Goal: Task Accomplishment & Management: Use online tool/utility

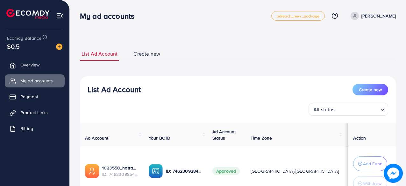
select select
click at [360, 91] on span "Create new" at bounding box center [370, 90] width 23 height 6
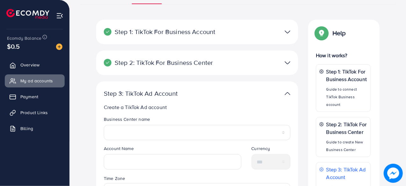
scroll to position [56, 0]
click at [277, 31] on div at bounding box center [263, 32] width 66 height 9
click at [289, 30] on img at bounding box center [288, 32] width 6 height 9
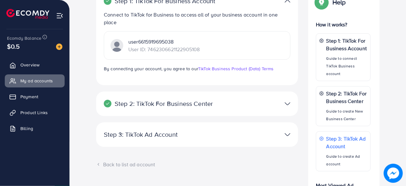
scroll to position [88, 0]
click at [286, 105] on img at bounding box center [288, 103] width 6 height 9
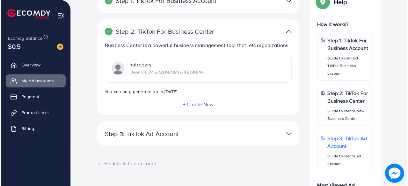
scroll to position [98, 0]
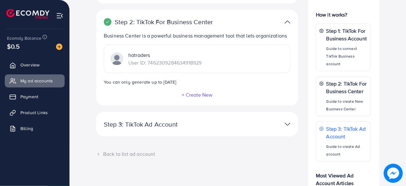
click at [194, 94] on button "+ Create New" at bounding box center [197, 95] width 31 height 6
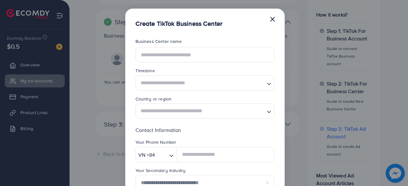
scroll to position [0, 0]
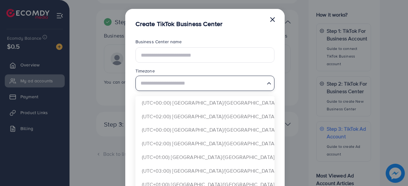
click at [194, 84] on input "Search for option" at bounding box center [201, 83] width 126 height 12
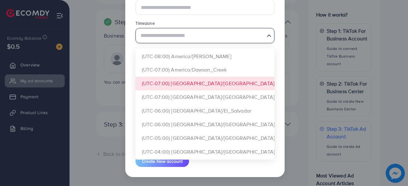
scroll to position [272, 0]
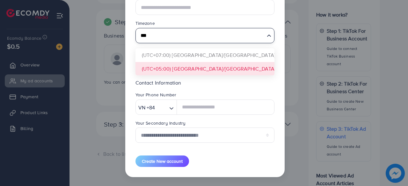
type input "***"
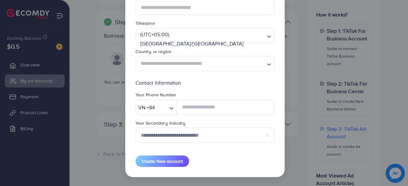
click at [172, 72] on form "**********" at bounding box center [204, 79] width 139 height 177
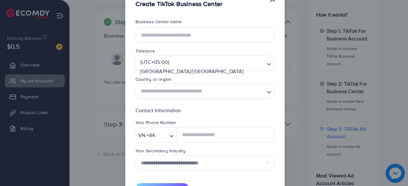
scroll to position [0, 0]
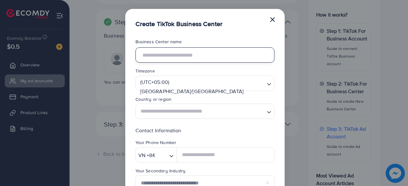
click at [192, 57] on input "text" at bounding box center [204, 54] width 139 height 15
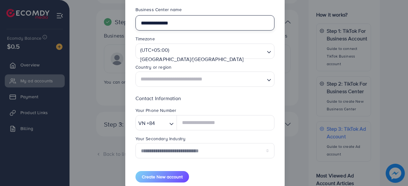
scroll to position [33, 0]
type input "**********"
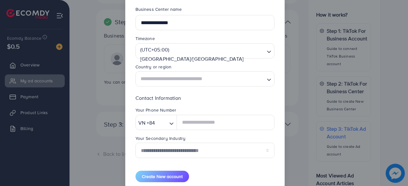
click at [178, 79] on input "Search for option" at bounding box center [201, 79] width 126 height 12
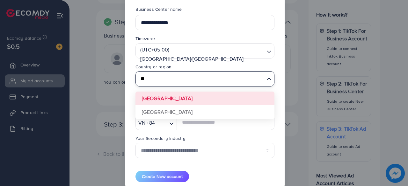
type input "*"
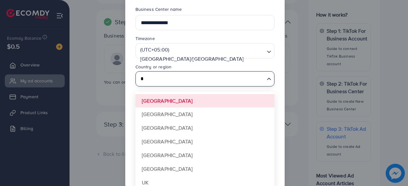
scroll to position [49, 0]
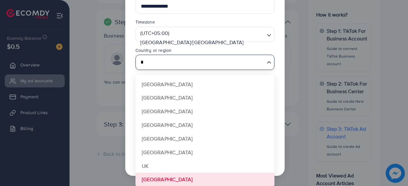
type input "*"
click at [171, 180] on div "**********" at bounding box center [204, 93] width 408 height 186
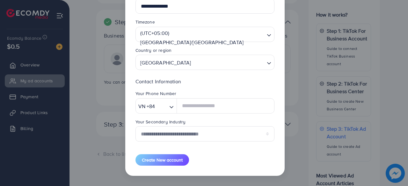
scroll to position [48, 0]
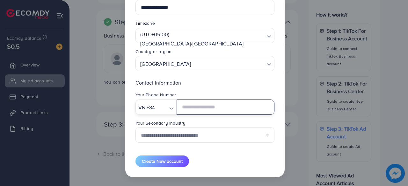
click at [157, 113] on div "VN +84 Loading..." at bounding box center [156, 107] width 42 height 15
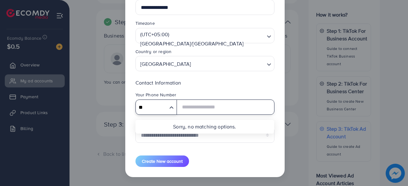
type input "**"
click at [194, 86] on p "Contact Information" at bounding box center [204, 83] width 139 height 8
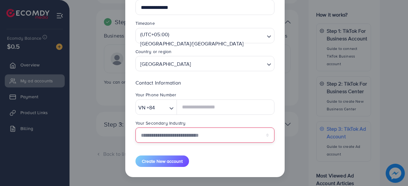
click at [191, 133] on select "**********" at bounding box center [204, 135] width 139 height 15
select select "******"
click at [135, 128] on select "**********" at bounding box center [204, 135] width 139 height 15
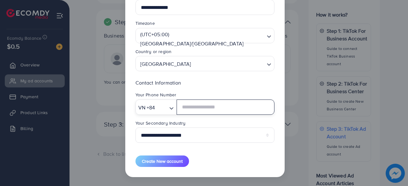
click at [167, 103] on div "Loading..." at bounding box center [171, 107] width 9 height 11
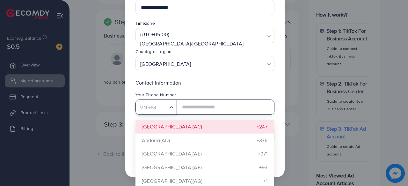
type input "*"
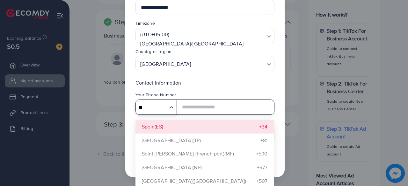
type input "*"
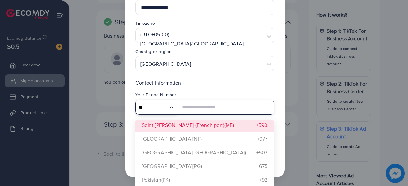
scroll to position [39, 0]
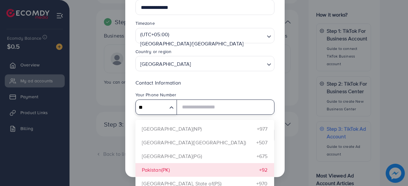
type input "**"
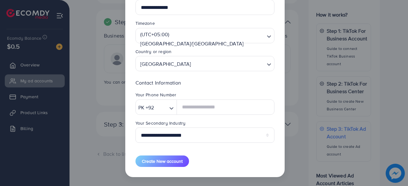
scroll to position [0, 0]
click at [181, 170] on div "**********" at bounding box center [204, 79] width 159 height 197
click at [210, 112] on input "text" at bounding box center [226, 107] width 98 height 15
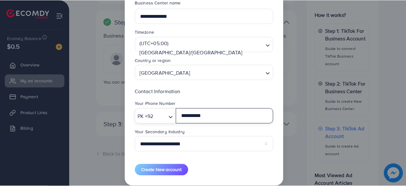
scroll to position [40, 0]
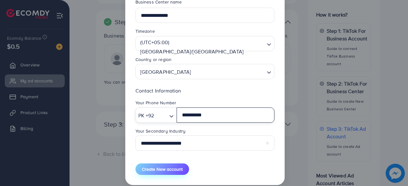
type input "**********"
click at [179, 167] on span "Create New account" at bounding box center [162, 169] width 41 height 6
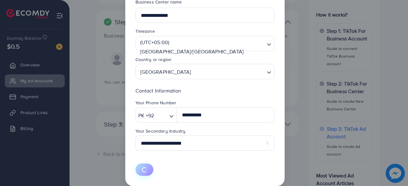
select select
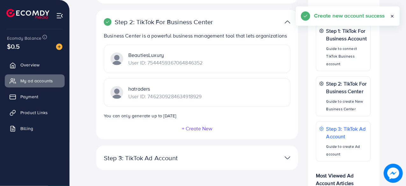
click at [198, 64] on p "User ID: 7544459367064846352" at bounding box center [165, 63] width 74 height 8
click at [124, 59] on div "BeautiesLuxury User ID: 7544459367064846352" at bounding box center [157, 58] width 92 height 15
click at [121, 59] on img at bounding box center [117, 59] width 13 height 13
click at [41, 64] on link "Overview" at bounding box center [35, 65] width 60 height 13
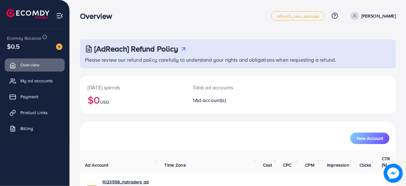
scroll to position [33, 0]
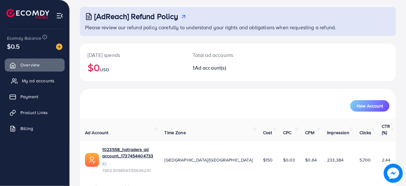
click at [49, 79] on span "My ad accounts" at bounding box center [38, 81] width 33 height 6
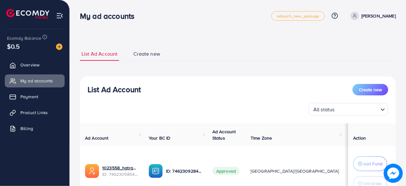
scroll to position [55, 0]
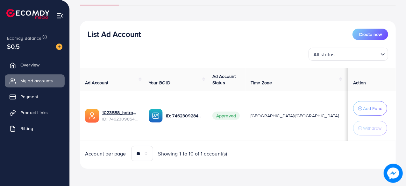
click at [340, 56] on input "Search for option" at bounding box center [357, 54] width 41 height 10
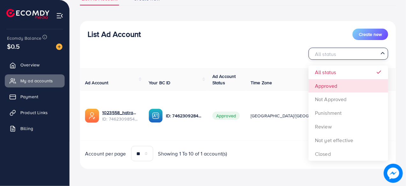
click at [339, 89] on div "List Ad Account Create new All status Loading... All status Approved Not Approv…" at bounding box center [238, 95] width 316 height 149
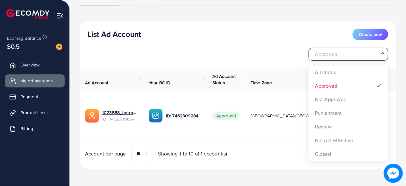
click at [358, 55] on input "Search for option" at bounding box center [345, 54] width 67 height 10
click at [349, 100] on div "List Ad Account Create new Approved Loading... All status Approved Not Approved…" at bounding box center [238, 95] width 316 height 149
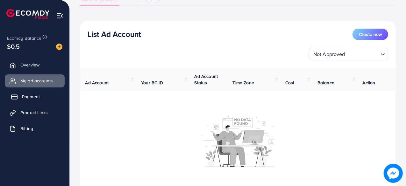
click at [36, 96] on span "Payment" at bounding box center [31, 97] width 18 height 6
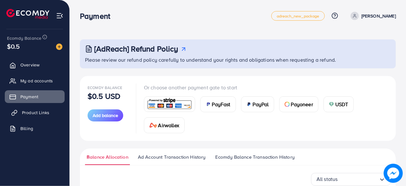
click at [41, 116] on link "Product Links" at bounding box center [35, 112] width 60 height 13
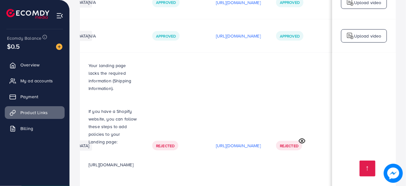
scroll to position [0, 158]
click at [31, 63] on span "Overview" at bounding box center [31, 65] width 19 height 6
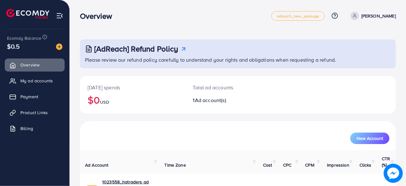
scroll to position [33, 0]
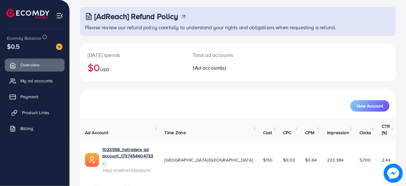
click at [34, 110] on span "Product Links" at bounding box center [35, 113] width 27 height 6
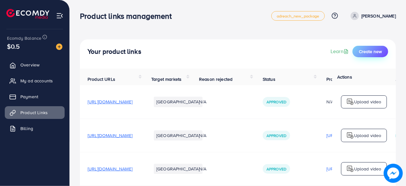
click at [359, 47] on button "Create new" at bounding box center [371, 51] width 36 height 11
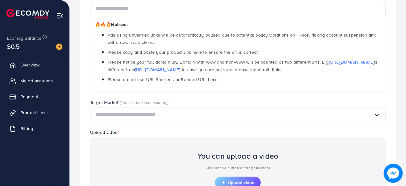
scroll to position [92, 0]
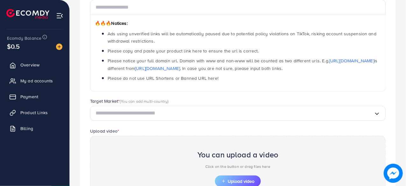
click at [289, 113] on input "Search for option" at bounding box center [235, 114] width 279 height 10
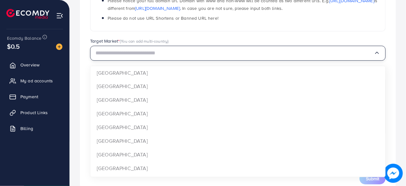
scroll to position [171, 0]
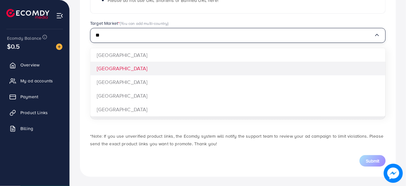
type input "**"
click at [230, 67] on div "Which products do you want to promote? Product Url * 🔥🔥🔥 Notices: Ads using unv…" at bounding box center [238, 32] width 316 height 289
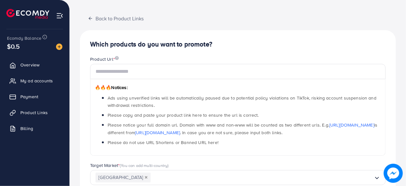
scroll to position [0, 0]
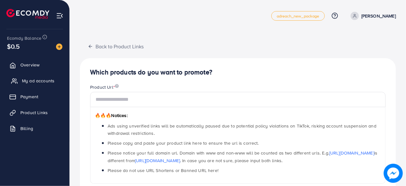
click at [36, 85] on link "My ad accounts" at bounding box center [35, 81] width 60 height 13
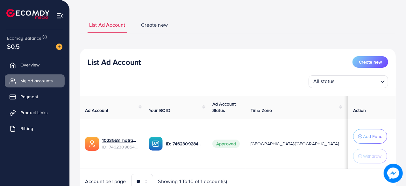
scroll to position [59, 0]
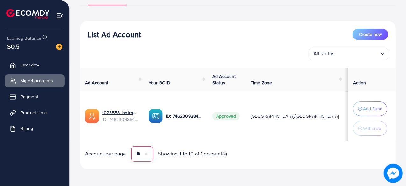
click at [138, 151] on select "** ** ** ***" at bounding box center [142, 154] width 22 height 15
click at [144, 98] on td "1023558_hatraders ad account_1737454404733 ID: 7462309854355636241" at bounding box center [112, 116] width 64 height 50
click at [60, 64] on link "Overview" at bounding box center [35, 65] width 60 height 13
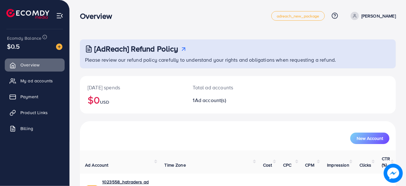
scroll to position [33, 0]
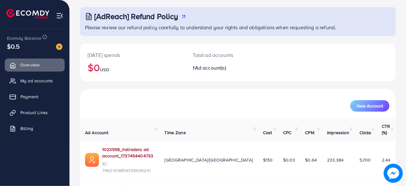
click at [154, 147] on link "1023558_hatraders ad account_1737454404733" at bounding box center [128, 153] width 52 height 13
click at [35, 84] on link "My ad accounts" at bounding box center [35, 81] width 60 height 13
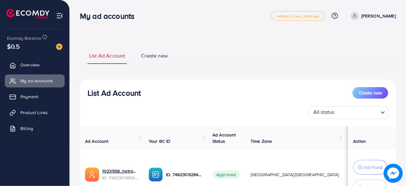
scroll to position [59, 0]
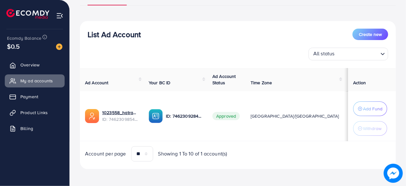
click at [38, 105] on ul "Overview My ad accounts Payment Product Links Billing" at bounding box center [34, 99] width 69 height 86
click at [34, 99] on span "Payment" at bounding box center [31, 97] width 18 height 6
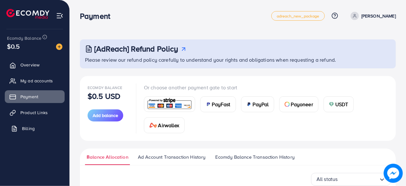
click at [37, 122] on link "Billing" at bounding box center [35, 128] width 60 height 13
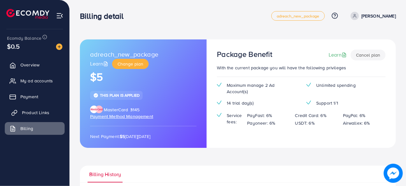
click at [33, 113] on span "Product Links" at bounding box center [35, 113] width 27 height 6
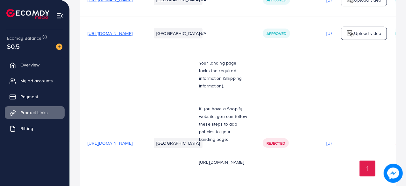
scroll to position [280, 0]
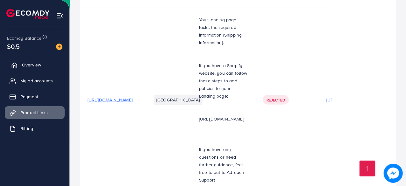
click at [43, 63] on link "Overview" at bounding box center [35, 65] width 60 height 13
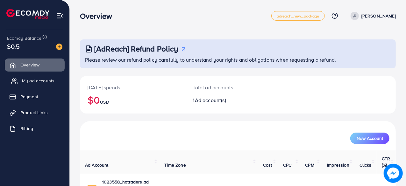
click at [39, 86] on link "My ad accounts" at bounding box center [35, 81] width 60 height 13
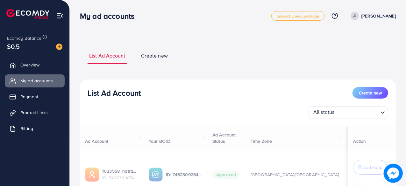
scroll to position [13, 0]
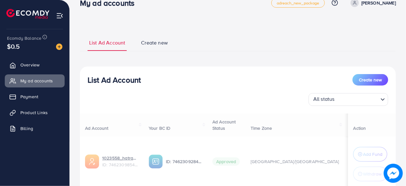
select select
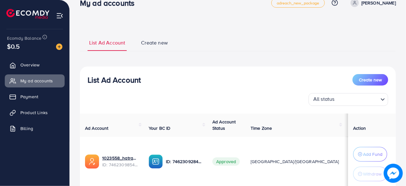
click at [151, 40] on span "Create new" at bounding box center [154, 42] width 27 height 7
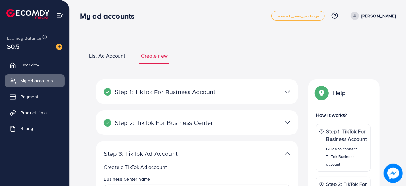
click at [119, 60] on link "List Ad Account" at bounding box center [107, 58] width 39 height 12
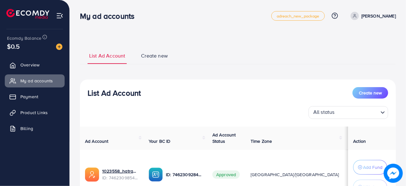
scroll to position [59, 0]
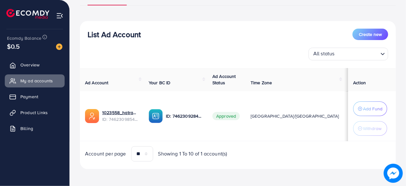
click at [331, 50] on div "All status" at bounding box center [345, 53] width 68 height 11
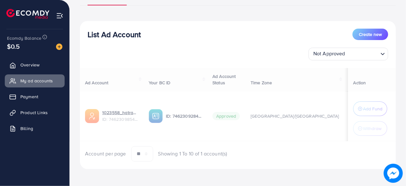
click at [331, 103] on div "List Ad Account Create new Not Approved Loading... All status Approved Not Appr…" at bounding box center [238, 95] width 316 height 149
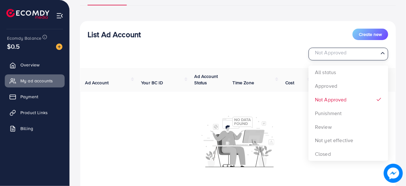
click at [349, 60] on div "Not Approved Loading..." at bounding box center [349, 54] width 80 height 13
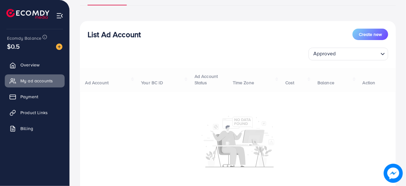
click at [343, 87] on div "List Ad Account Create new Approved Loading... All status Approved Not Approved…" at bounding box center [238, 120] width 316 height 199
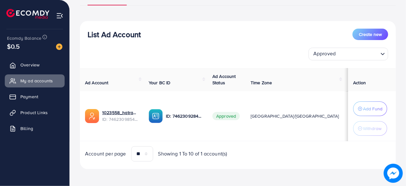
click at [360, 63] on div "List Ad Account Create new Approved Loading... Ad Account Your BC ID Ad Account…" at bounding box center [238, 95] width 316 height 149
click at [357, 55] on input "Search for option" at bounding box center [358, 54] width 40 height 10
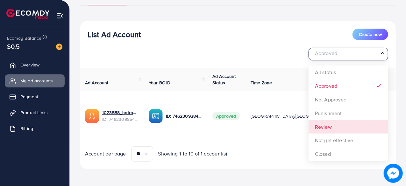
click at [337, 123] on div "List Ad Account Create new Approved Loading... All status Approved Not Approved…" at bounding box center [238, 95] width 316 height 149
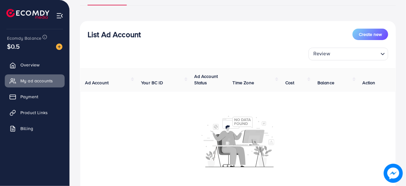
click at [343, 54] on input "Search for option" at bounding box center [355, 54] width 46 height 10
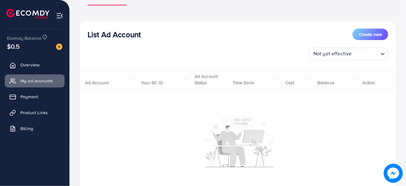
click at [335, 138] on div "List Ad Account Create new Not yet effective Loading... All status Approved Not…" at bounding box center [238, 120] width 316 height 199
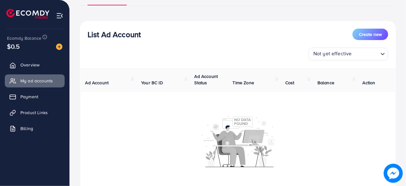
click at [355, 53] on input "Search for option" at bounding box center [366, 54] width 24 height 10
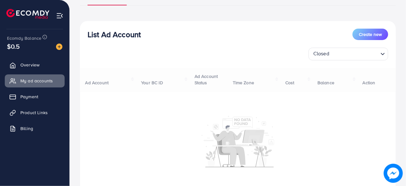
click at [350, 154] on div "List Ad Account Create new Closed Loading... All status Approved Not Approved P…" at bounding box center [238, 120] width 316 height 199
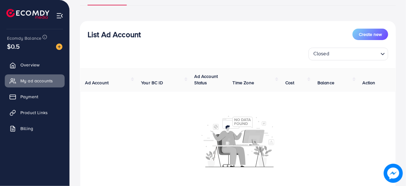
click at [360, 62] on div "List Ad Account Create new Closed Loading... Ad Account Your BC ID Ad Account S…" at bounding box center [238, 120] width 316 height 199
click at [359, 58] on input "Search for option" at bounding box center [355, 54] width 47 height 10
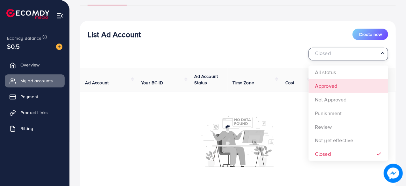
click at [355, 84] on div "List Ad Account Create new Closed Loading... All status Approved Not Approved P…" at bounding box center [238, 120] width 316 height 199
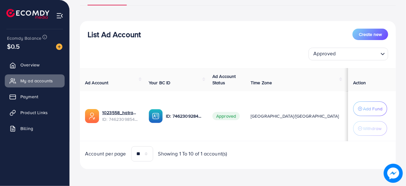
click at [55, 15] on ul at bounding box center [34, 15] width 57 height 26
click at [60, 17] on img at bounding box center [59, 15] width 7 height 7
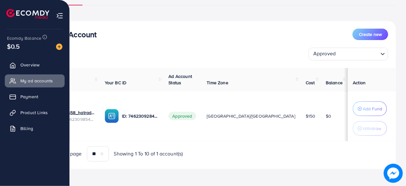
click at [59, 17] on img at bounding box center [59, 15] width 7 height 7
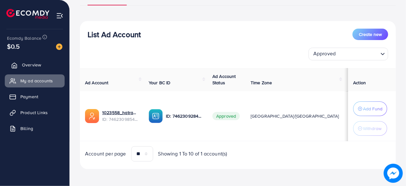
click at [41, 70] on link "Overview" at bounding box center [35, 65] width 60 height 13
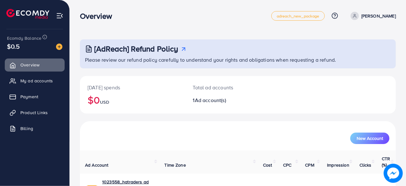
scroll to position [33, 0]
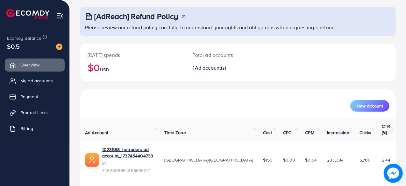
scroll to position [231, 0]
click at [203, 68] on span "Ad account(s)" at bounding box center [210, 67] width 31 height 7
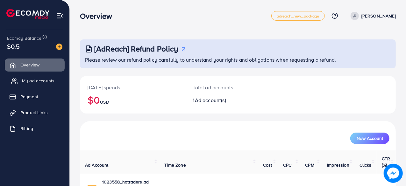
click at [43, 84] on link "My ad accounts" at bounding box center [35, 81] width 60 height 13
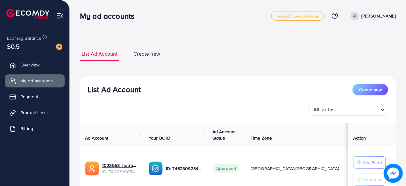
scroll to position [50, 0]
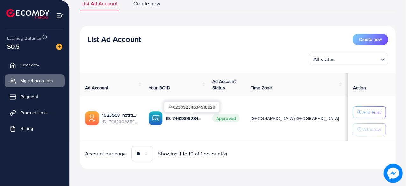
click at [198, 115] on p "ID: 7462309284634918929" at bounding box center [184, 119] width 36 height 8
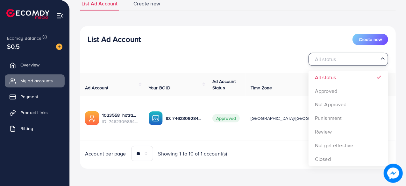
click at [376, 61] on input "Search for option" at bounding box center [345, 60] width 67 height 10
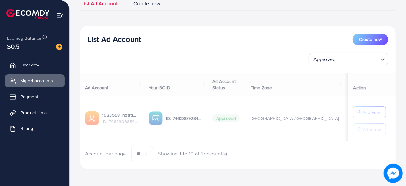
click at [355, 89] on div "List Ad Account Create new Approved Loading... All status Approved Not Approved…" at bounding box center [238, 97] width 316 height 143
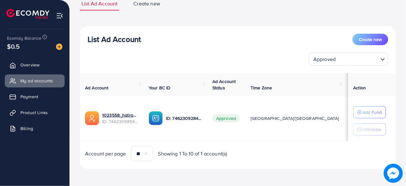
click at [62, 12] on img at bounding box center [59, 15] width 7 height 7
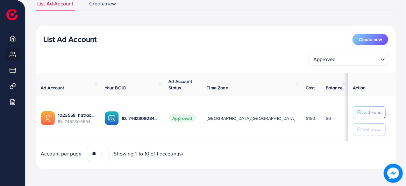
scroll to position [0, 0]
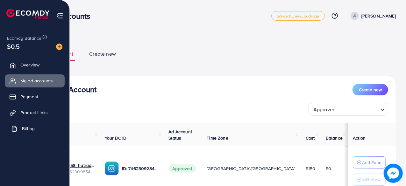
click at [41, 128] on link "Billing" at bounding box center [35, 128] width 60 height 13
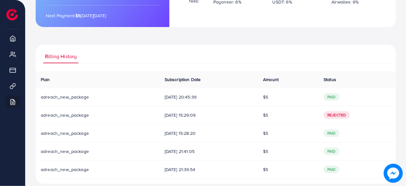
scroll to position [121, 0]
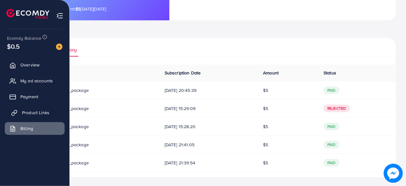
click at [38, 114] on span "Product Links" at bounding box center [35, 113] width 27 height 6
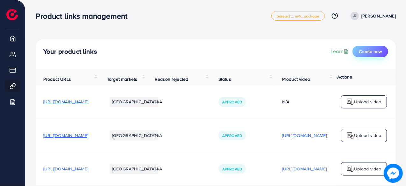
click at [372, 53] on span "Create new" at bounding box center [370, 51] width 23 height 6
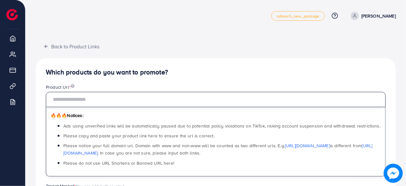
click at [119, 97] on input "text" at bounding box center [216, 99] width 340 height 15
paste input "**********"
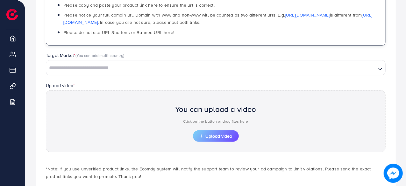
scroll to position [136, 0]
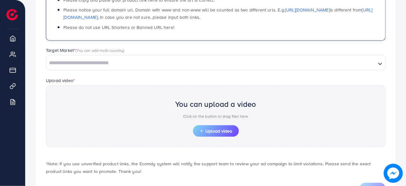
type input "**********"
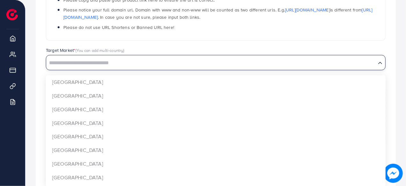
click at [125, 64] on input "Search for option" at bounding box center [211, 63] width 329 height 10
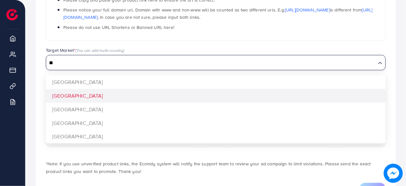
type input "**"
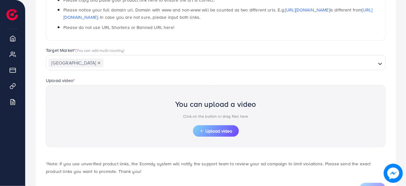
click at [107, 92] on div "**********" at bounding box center [216, 63] width 361 height 283
click at [219, 130] on span "Upload video" at bounding box center [216, 131] width 33 height 4
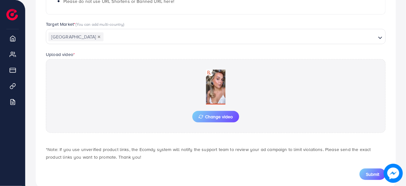
scroll to position [175, 0]
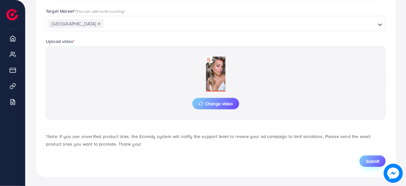
click at [373, 158] on span "Submit" at bounding box center [372, 161] width 13 height 6
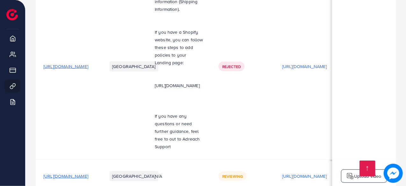
click at [88, 173] on span "[URL][DOMAIN_NAME]" at bounding box center [65, 176] width 45 height 6
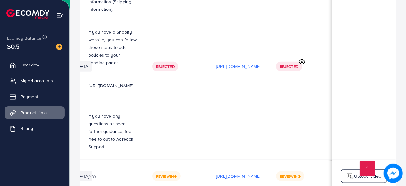
scroll to position [0, 219]
click at [216, 173] on p "https://files.ecomdy.com/videos/2dc7284e-437b-41ac-b739-008a03502358-1756581705…" at bounding box center [238, 177] width 45 height 8
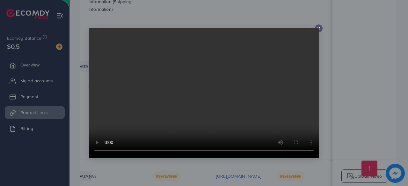
click at [318, 28] on line at bounding box center [319, 28] width 3 height 3
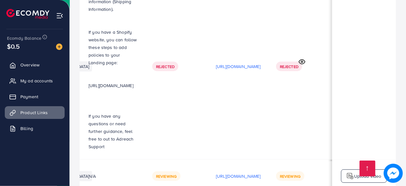
click at [208, 91] on td "[URL][DOMAIN_NAME]" at bounding box center [238, 67] width 60 height 186
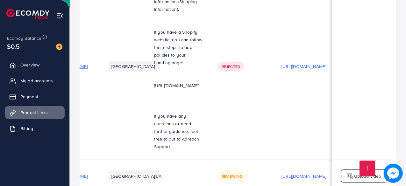
scroll to position [0, 0]
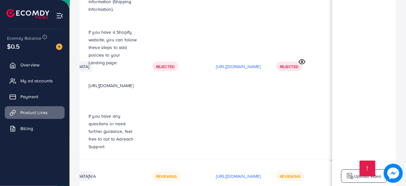
scroll to position [0, 142]
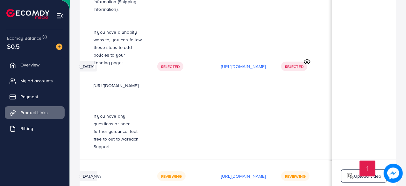
scroll to position [0, 106]
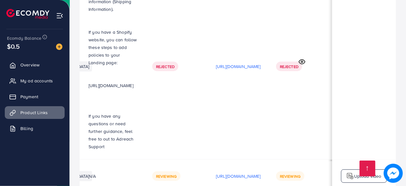
scroll to position [0, 150]
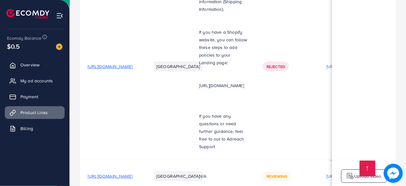
click at [116, 173] on span "[URL][DOMAIN_NAME]" at bounding box center [110, 176] width 45 height 6
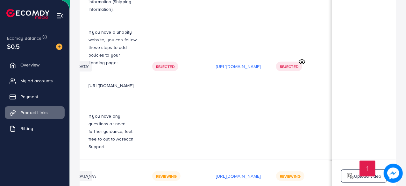
scroll to position [0, 171]
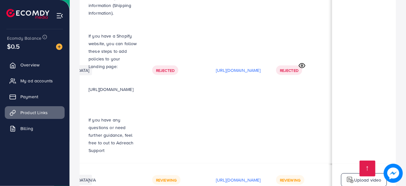
scroll to position [0, 119]
